Goal: Information Seeking & Learning: Learn about a topic

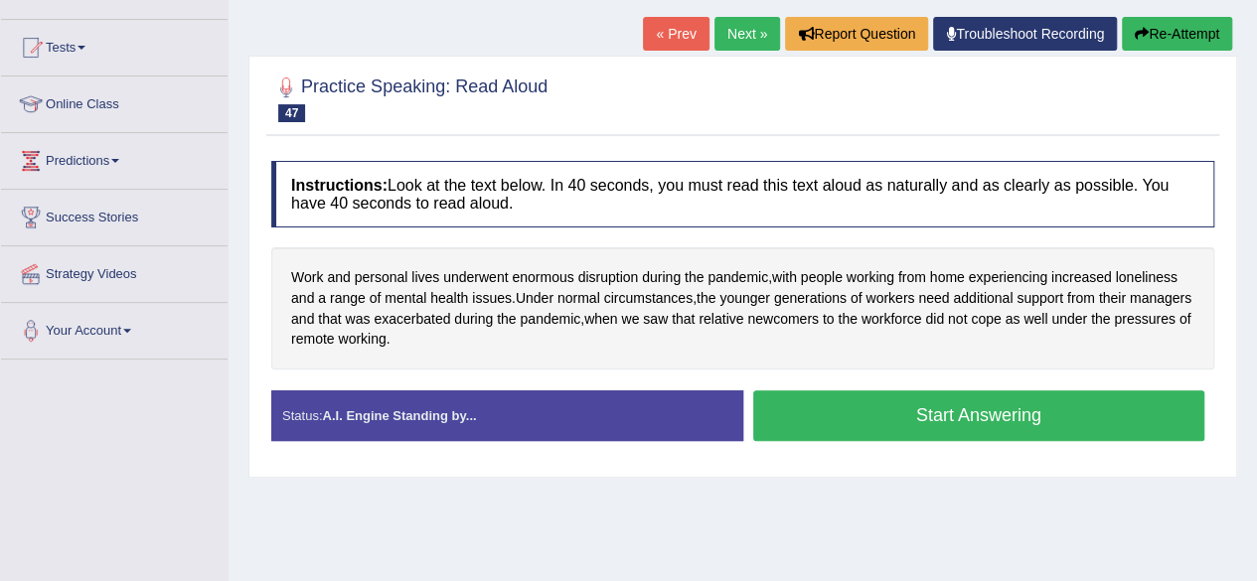
scroll to position [199, 0]
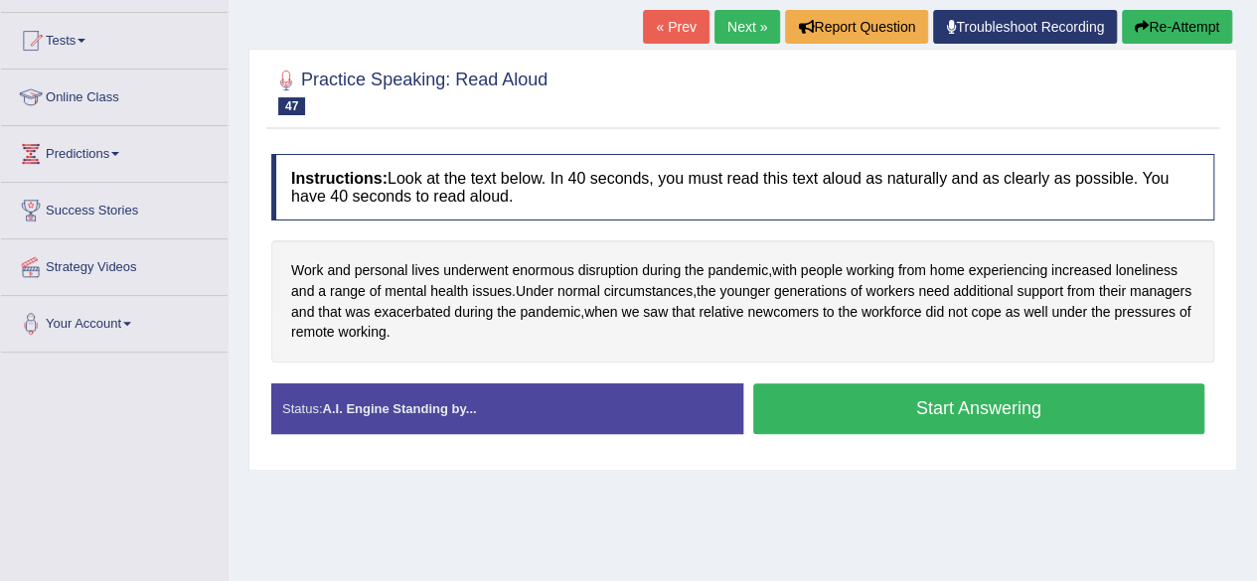
click at [855, 414] on button "Start Answering" at bounding box center [979, 408] width 452 height 51
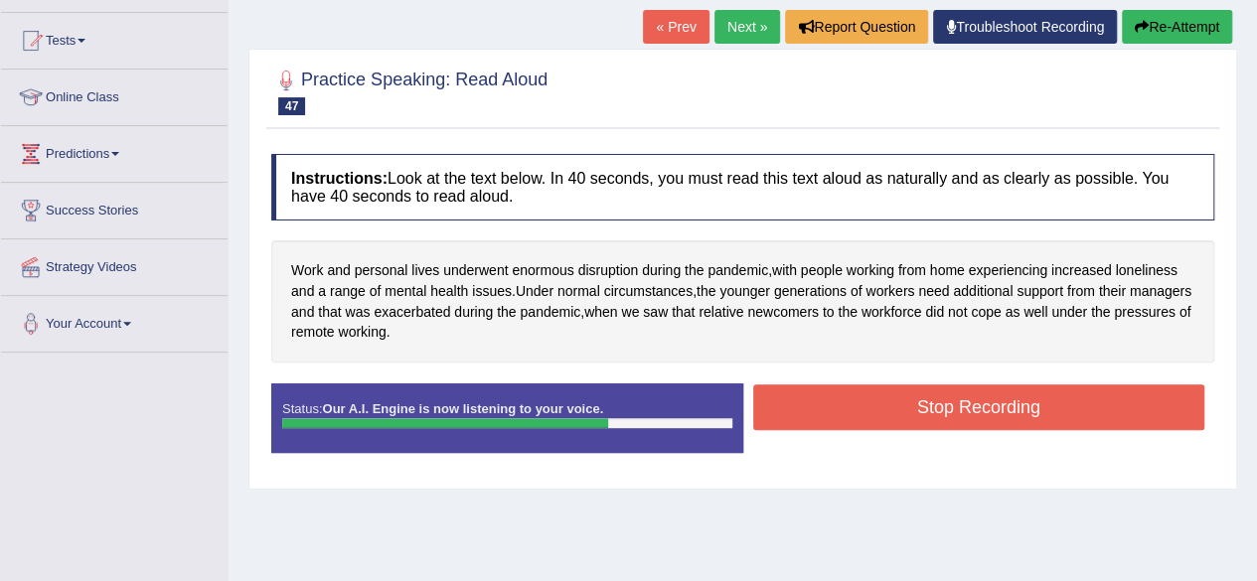
click at [855, 414] on button "Stop Recording" at bounding box center [979, 407] width 452 height 46
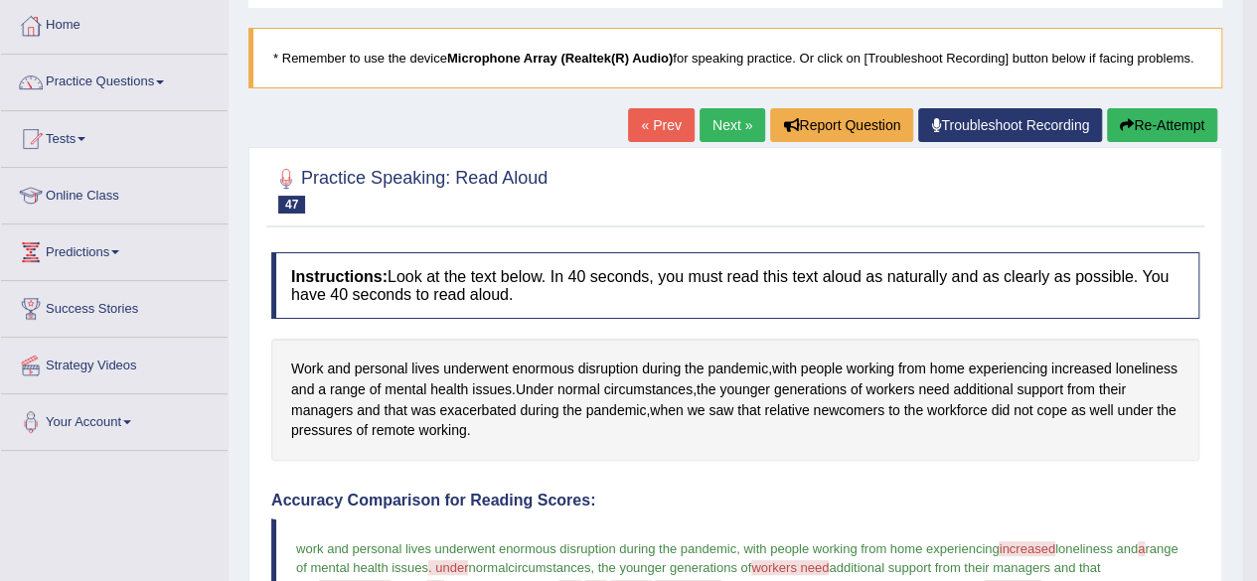
scroll to position [0, 0]
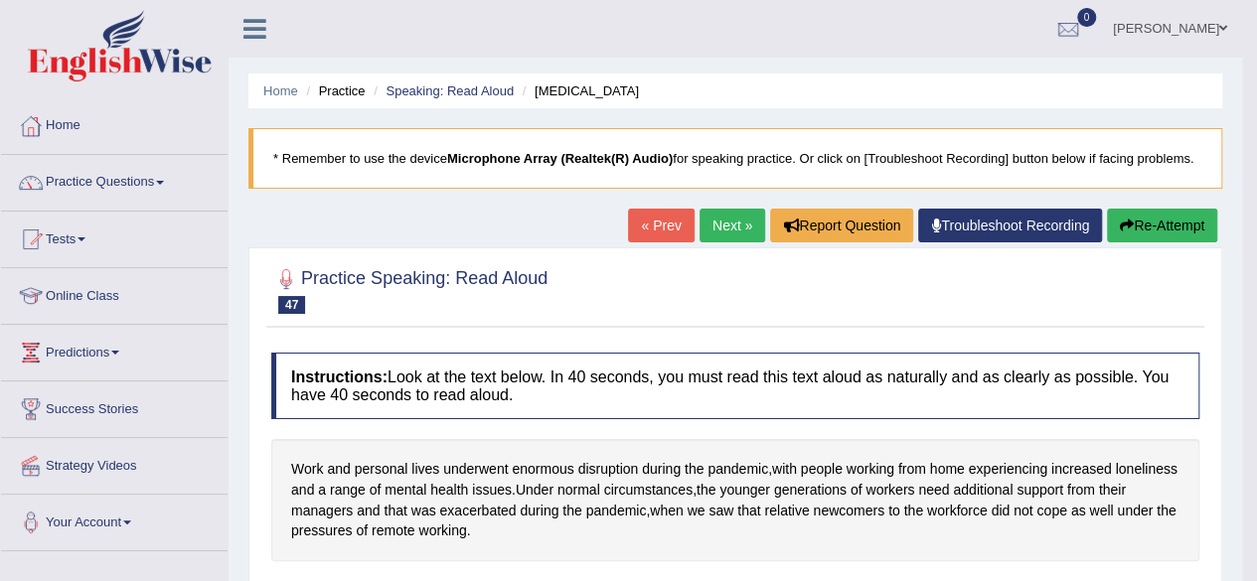
click at [730, 227] on link "Next »" at bounding box center [732, 226] width 66 height 34
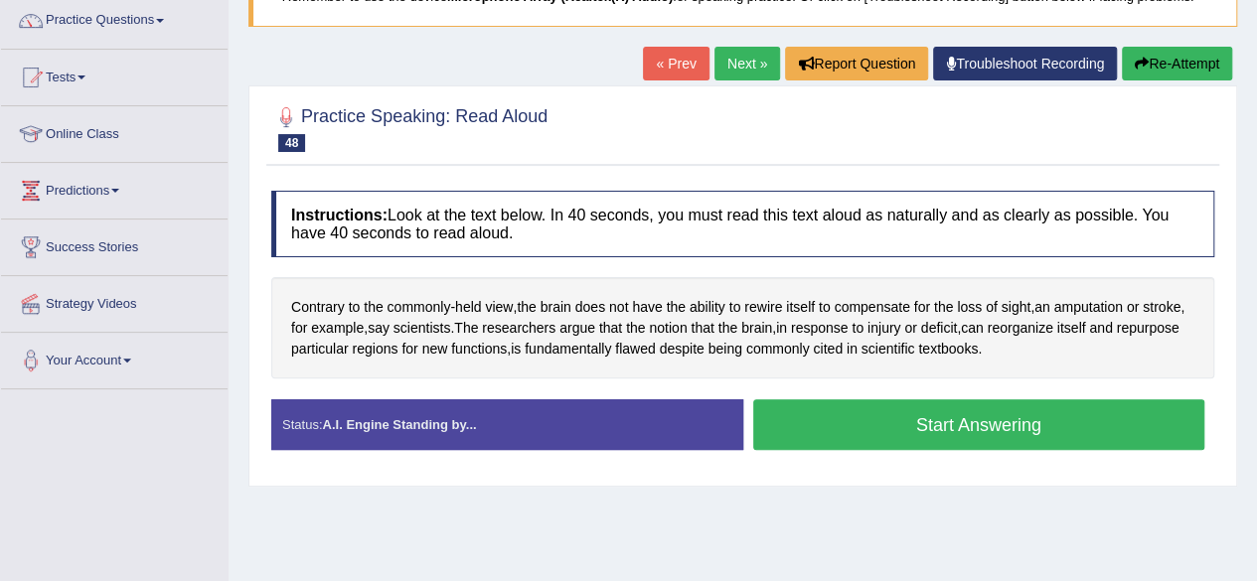
scroll to position [161, 0]
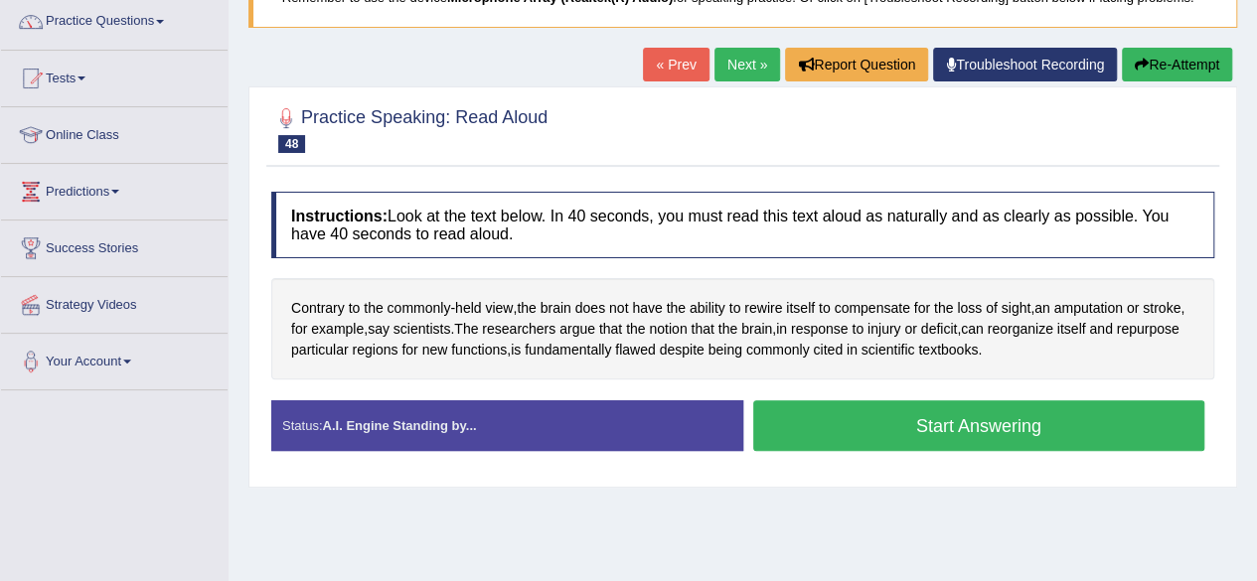
click at [1049, 424] on button "Start Answering" at bounding box center [979, 425] width 452 height 51
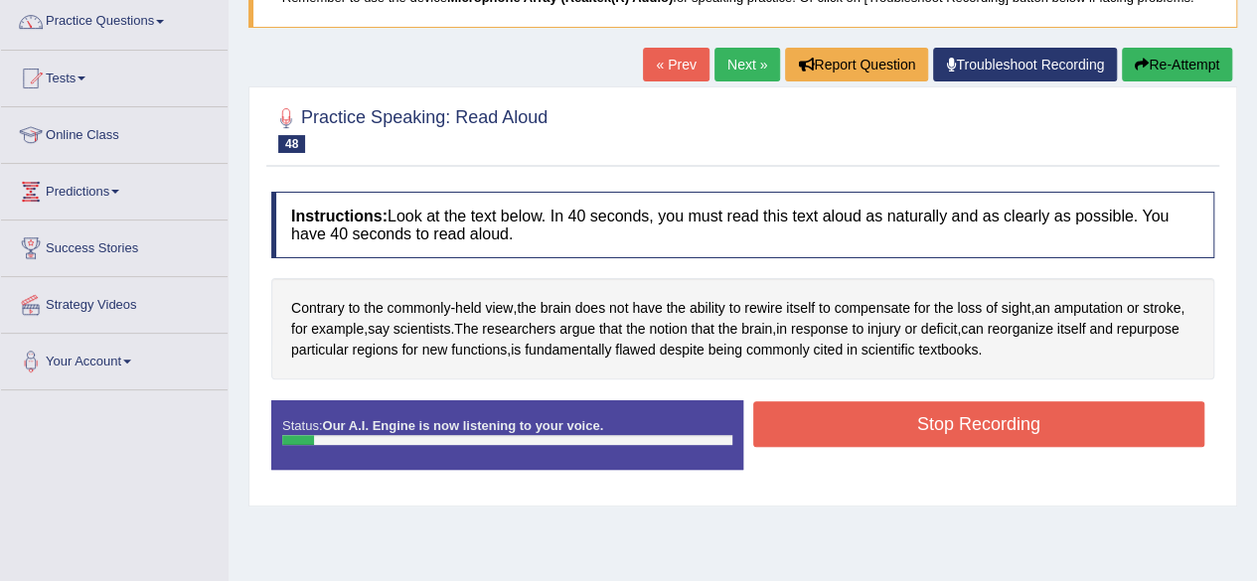
click at [1049, 424] on button "Stop Recording" at bounding box center [979, 424] width 452 height 46
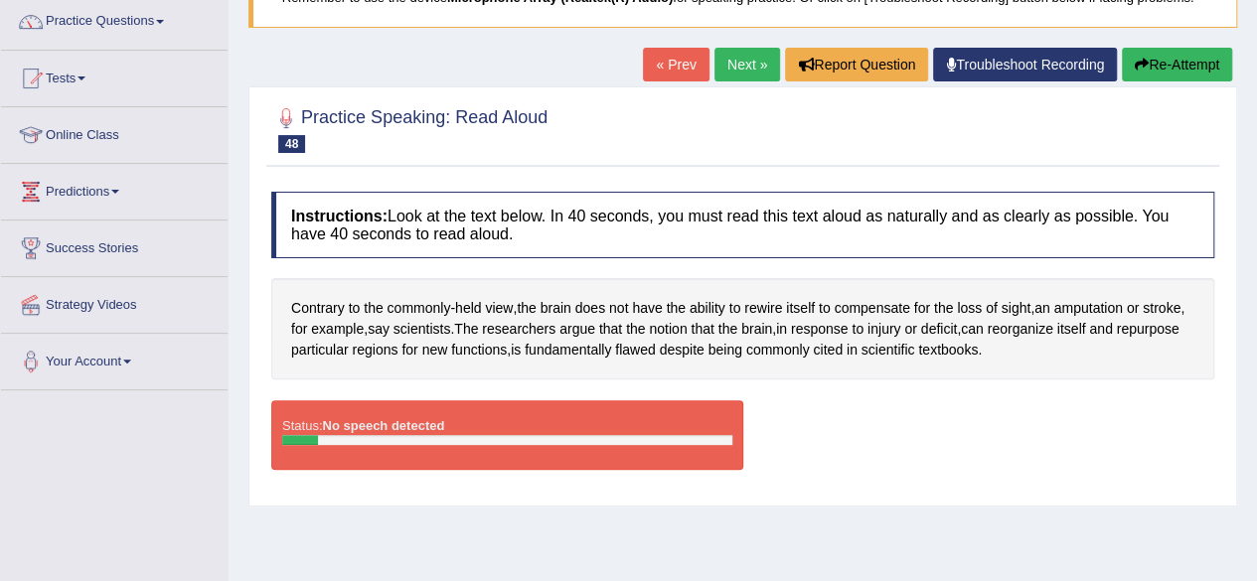
click at [1186, 67] on button "Re-Attempt" at bounding box center [1177, 65] width 110 height 34
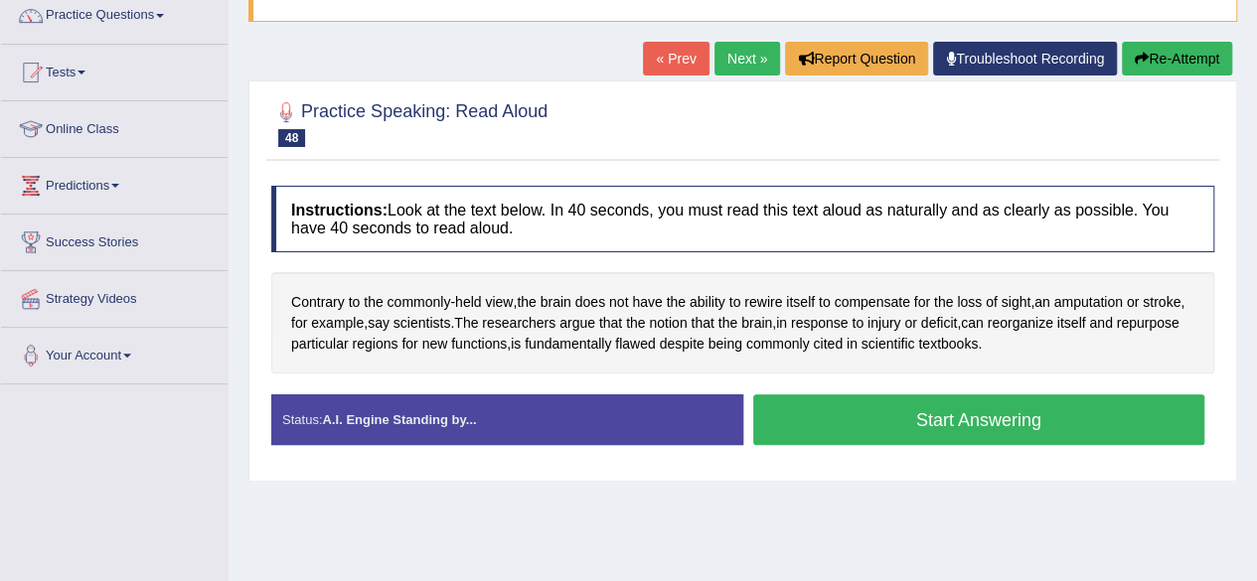
click at [863, 422] on button "Start Answering" at bounding box center [979, 419] width 452 height 51
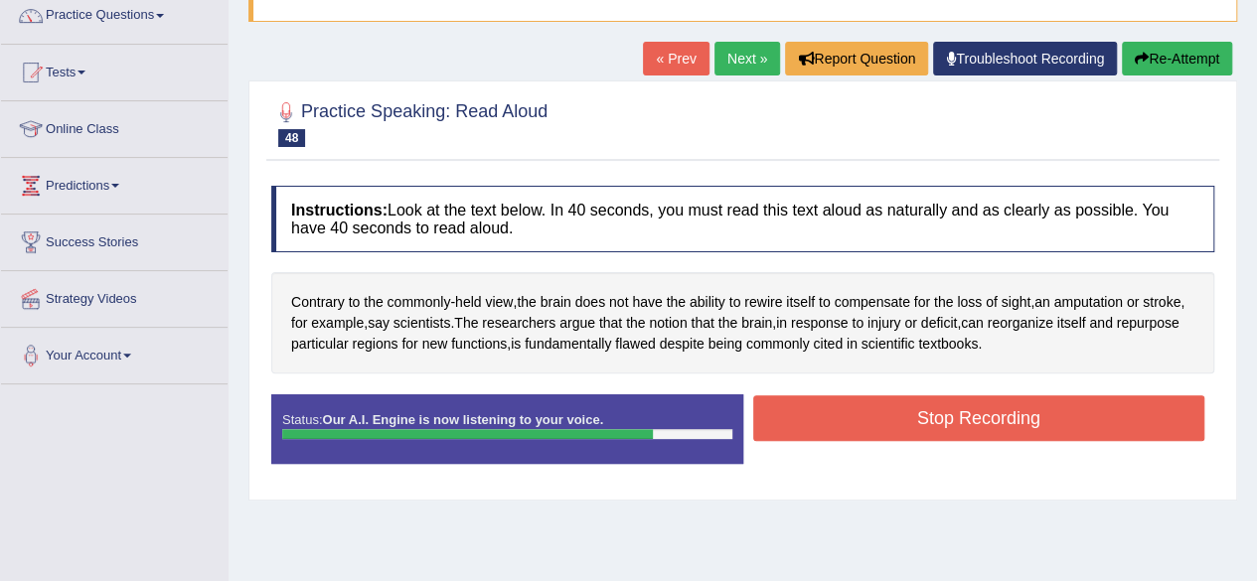
click at [863, 422] on button "Stop Recording" at bounding box center [979, 418] width 452 height 46
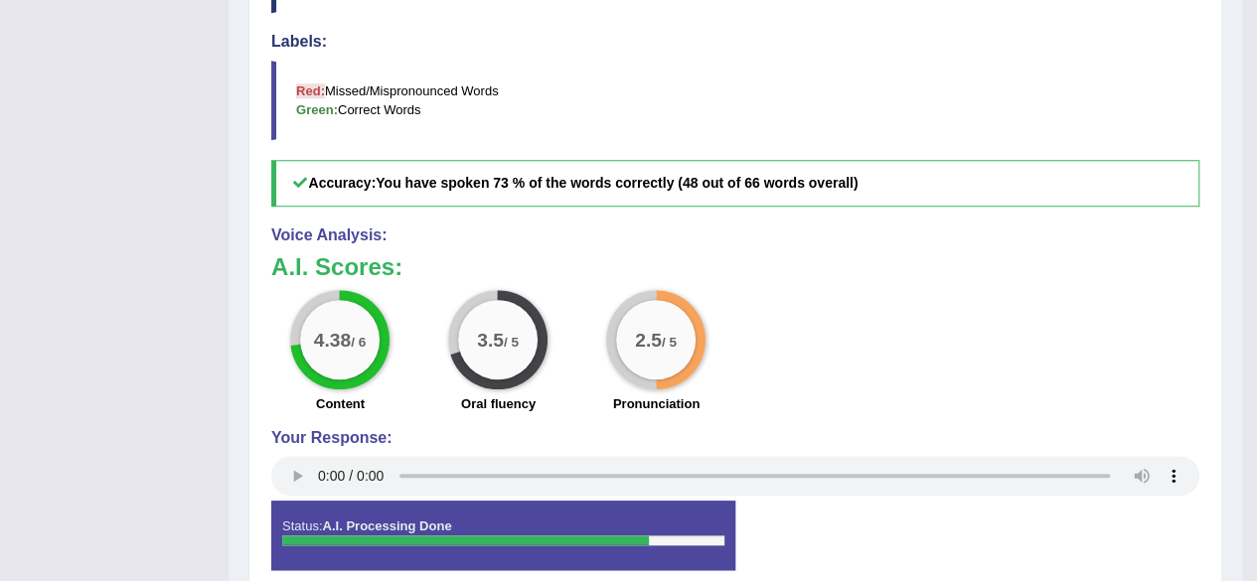
scroll to position [686, 0]
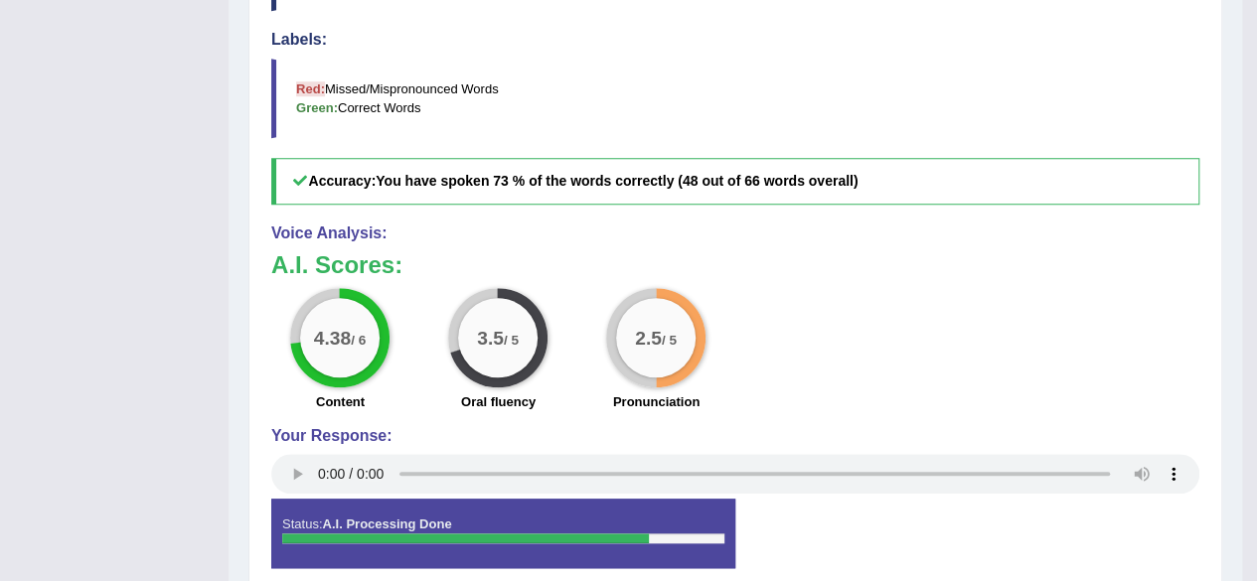
click at [940, 261] on h3 "A.I. Scores:" at bounding box center [735, 265] width 928 height 26
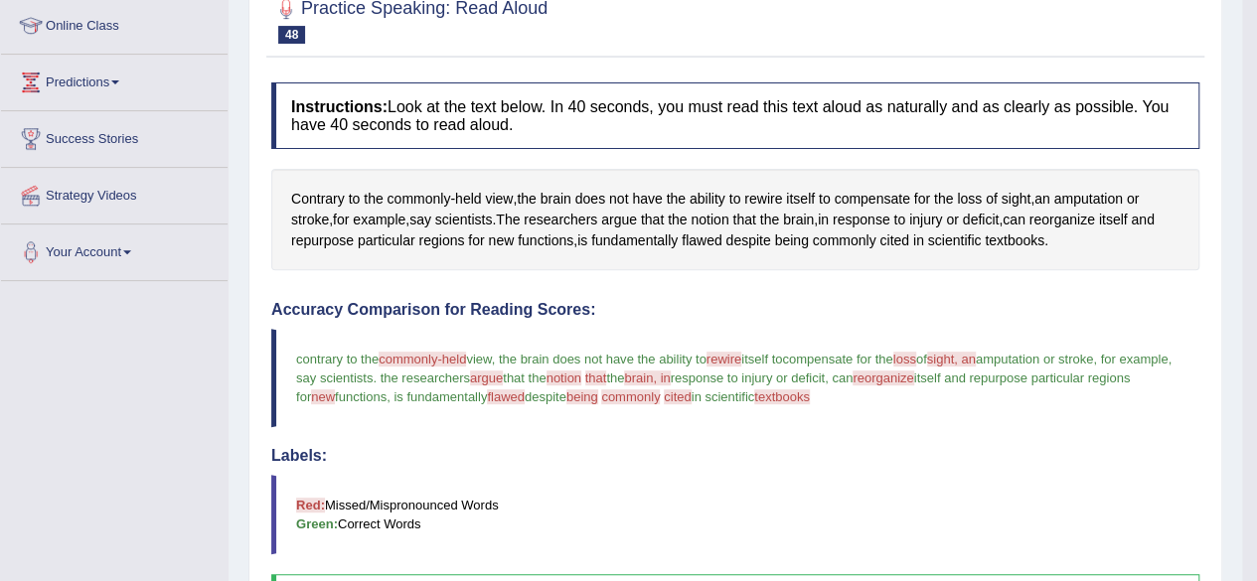
scroll to position [0, 0]
